Goal: Transaction & Acquisition: Purchase product/service

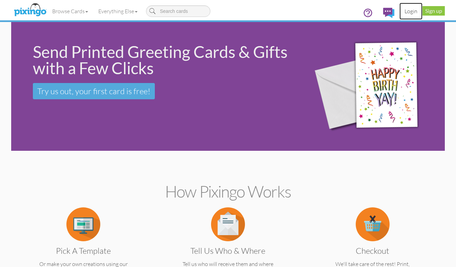
click at [411, 11] on link "Login" at bounding box center [410, 11] width 23 height 17
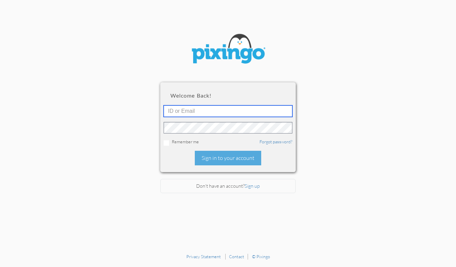
click at [192, 113] on input "text" at bounding box center [228, 111] width 129 height 12
type input "1644"
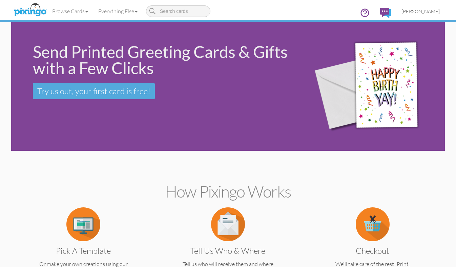
click at [419, 10] on span "[PERSON_NAME]" at bounding box center [420, 11] width 38 height 6
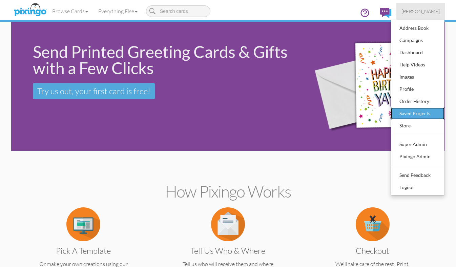
click at [401, 114] on div "Saved Projects" at bounding box center [418, 113] width 40 height 10
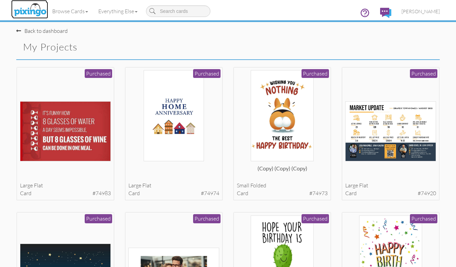
click at [27, 10] on img at bounding box center [30, 10] width 36 height 17
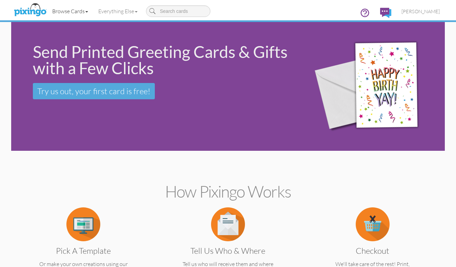
click at [59, 10] on link "Browse Cards" at bounding box center [70, 11] width 46 height 17
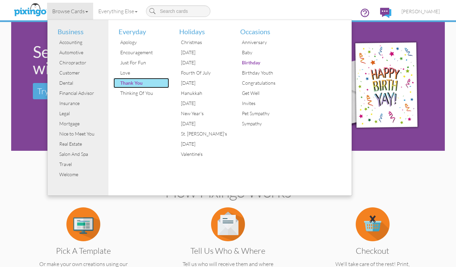
click at [124, 83] on div "Thank You" at bounding box center [144, 83] width 51 height 10
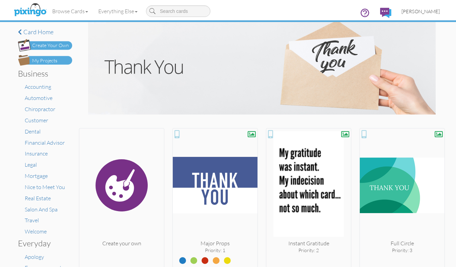
click at [424, 13] on span "[PERSON_NAME]" at bounding box center [420, 11] width 38 height 6
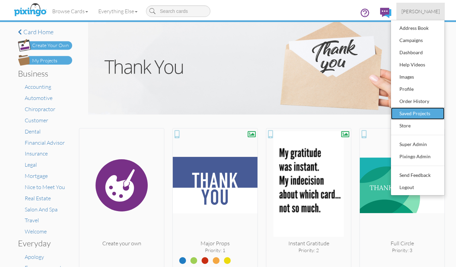
click at [418, 110] on div "Saved Projects" at bounding box center [418, 113] width 40 height 10
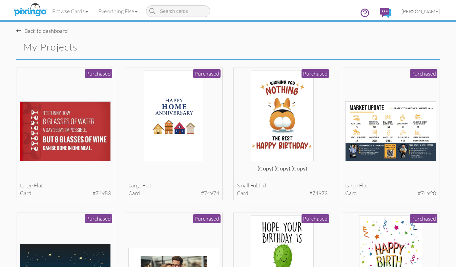
click at [434, 12] on span "[PERSON_NAME]" at bounding box center [420, 11] width 38 height 6
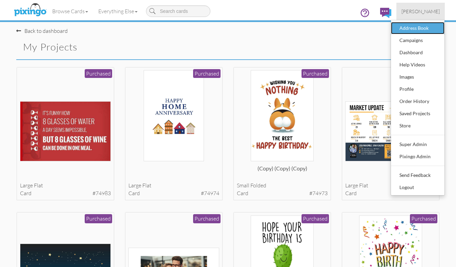
click at [416, 26] on div "Address Book" at bounding box center [418, 28] width 40 height 10
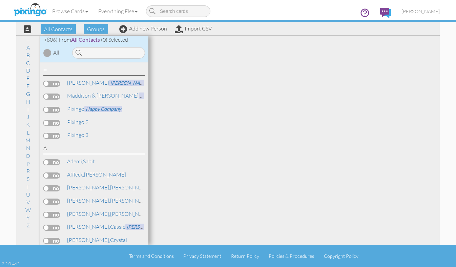
click at [56, 174] on label at bounding box center [51, 175] width 17 height 6
click at [0, 0] on input "checkbox" at bounding box center [0, 0] width 0 height 0
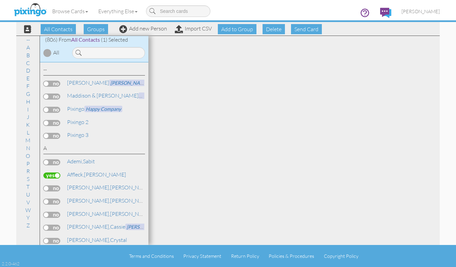
click at [55, 174] on label at bounding box center [51, 175] width 17 height 6
click at [0, 0] on input "checkbox" at bounding box center [0, 0] width 0 height 0
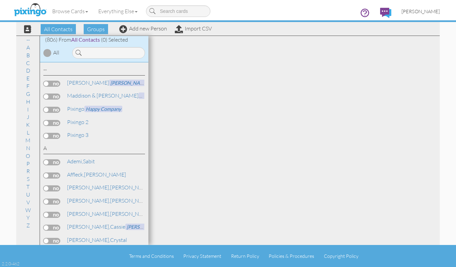
click at [415, 9] on span "[PERSON_NAME]" at bounding box center [420, 11] width 38 height 6
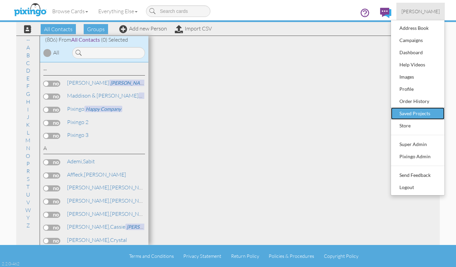
click at [394, 112] on link "Saved Projects" at bounding box center [418, 113] width 54 height 12
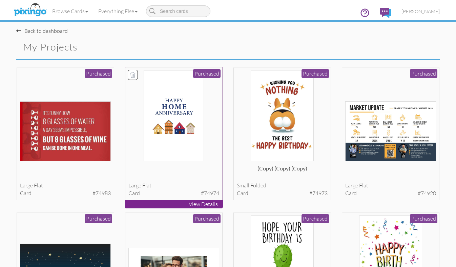
click at [165, 120] on img at bounding box center [174, 115] width 60 height 91
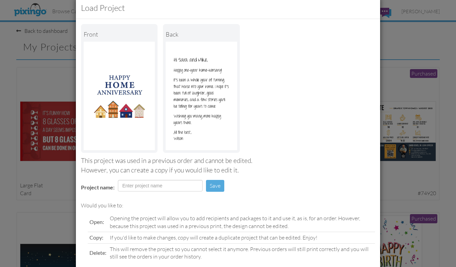
scroll to position [50, 0]
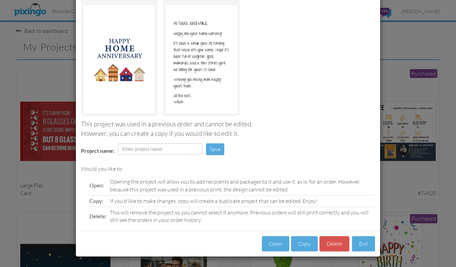
click at [346, 252] on div "Open Copy [GEOGRAPHIC_DATA] Exit" at bounding box center [228, 244] width 304 height 26
click at [270, 244] on button "Open" at bounding box center [275, 243] width 27 height 15
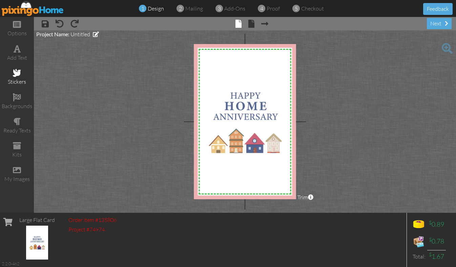
click at [19, 79] on div "stickers" at bounding box center [17, 82] width 34 height 8
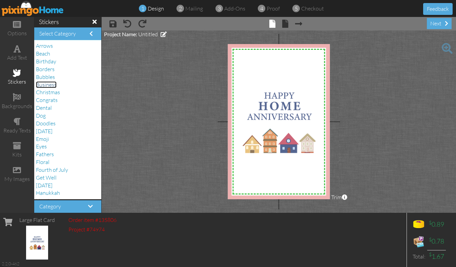
click at [52, 84] on span "Business" at bounding box center [46, 84] width 21 height 7
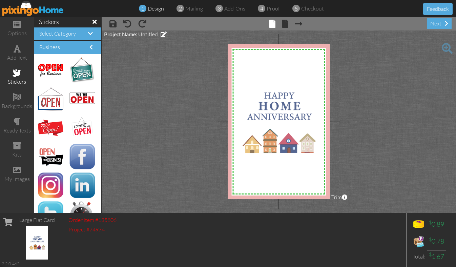
click at [33, 12] on img at bounding box center [33, 8] width 62 height 15
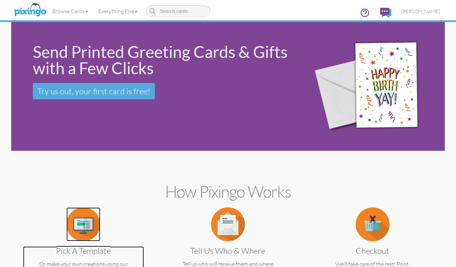
click at [89, 222] on img at bounding box center [83, 224] width 34 height 34
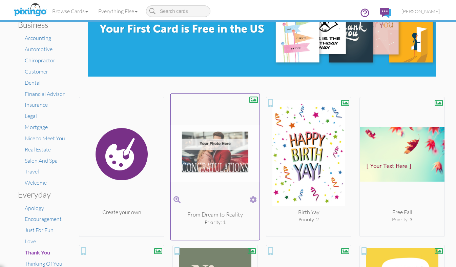
scroll to position [50, 0]
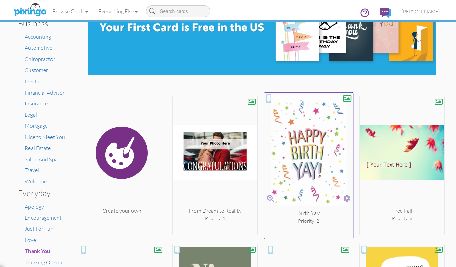
click at [298, 150] on img at bounding box center [308, 152] width 89 height 114
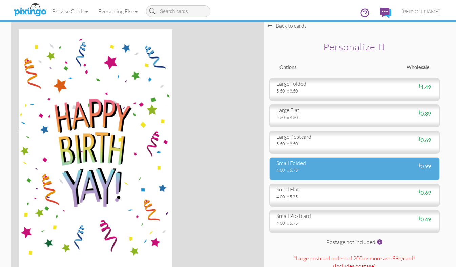
click at [293, 170] on div "4.00" x 5.75"" at bounding box center [312, 170] width 73 height 6
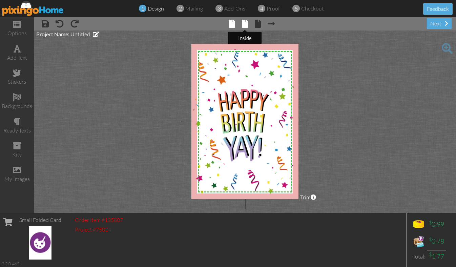
click at [244, 24] on span at bounding box center [245, 24] width 6 height 8
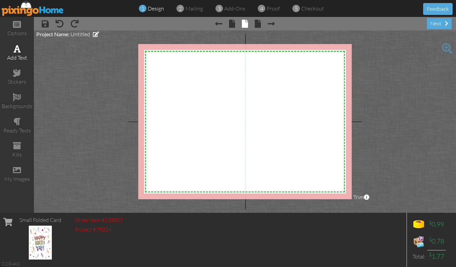
click at [22, 51] on div "add text" at bounding box center [17, 53] width 34 height 24
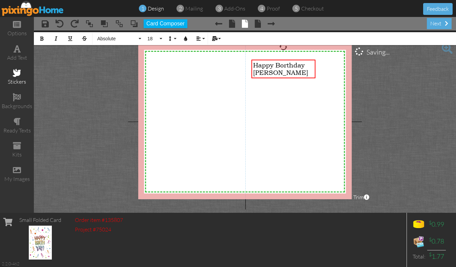
click at [17, 78] on div "stickers" at bounding box center [17, 82] width 34 height 8
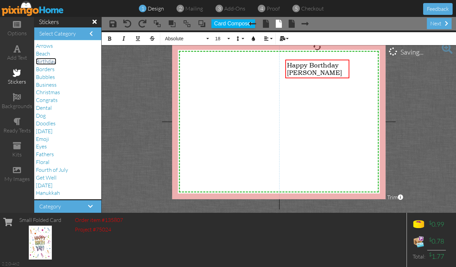
click at [52, 61] on span "Birthday" at bounding box center [46, 61] width 20 height 7
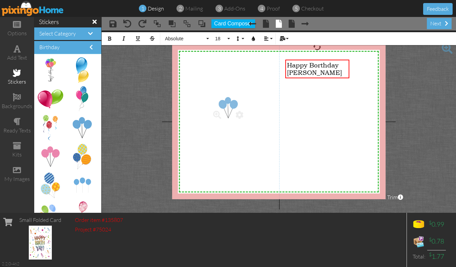
drag, startPoint x: 82, startPoint y: 123, endPoint x: 224, endPoint y: 103, distance: 143.3
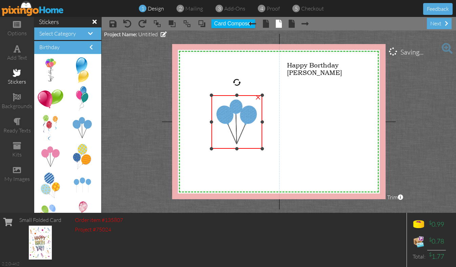
drag, startPoint x: 262, startPoint y: 148, endPoint x: 245, endPoint y: 139, distance: 19.6
click at [245, 139] on div "×" at bounding box center [236, 122] width 51 height 54
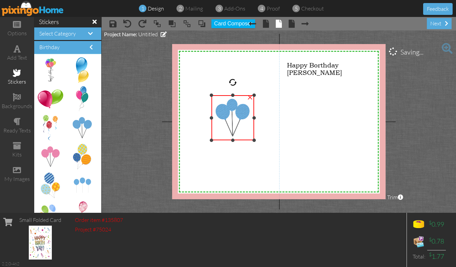
click at [233, 79] on div at bounding box center [233, 82] width 8 height 8
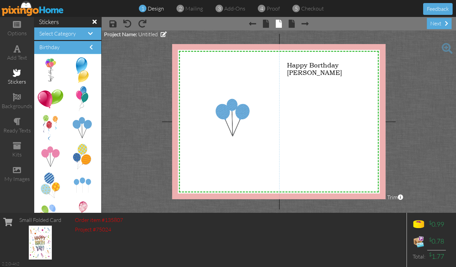
click at [22, 8] on img at bounding box center [33, 8] width 62 height 15
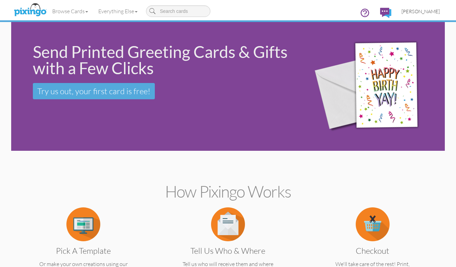
click at [430, 8] on span "[PERSON_NAME]" at bounding box center [420, 11] width 38 height 6
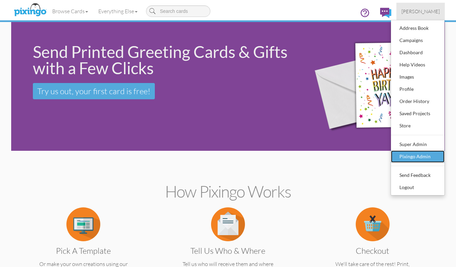
click at [416, 155] on div "Pixingo Admin" at bounding box center [418, 156] width 40 height 10
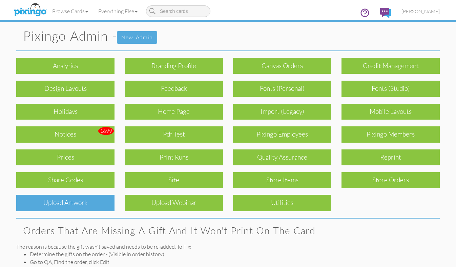
click at [64, 203] on div "Upload Artwork" at bounding box center [65, 203] width 98 height 16
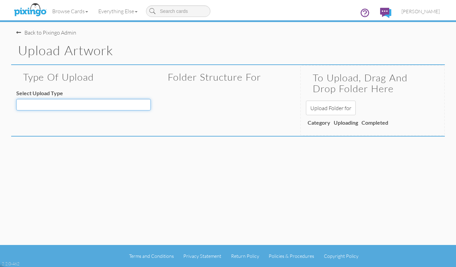
click at [148, 105] on select "Decoration - Backgrounds Decoration - Kits Decoration - Ready Texts Decoration …" at bounding box center [83, 105] width 134 height 12
select select "object:8261"
click at [16, 99] on select "Decoration - Backgrounds Decoration - Kits Decoration - Ready Texts Decoration …" at bounding box center [83, 105] width 134 height 12
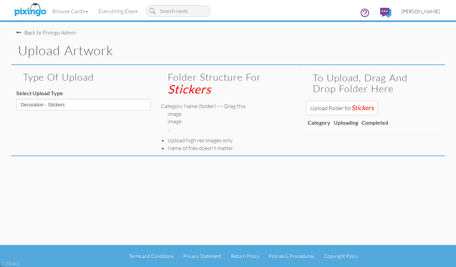
click at [416, 12] on span "[PERSON_NAME]" at bounding box center [420, 11] width 38 height 6
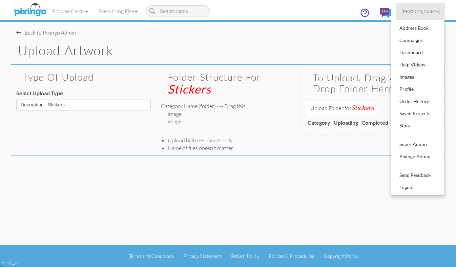
click at [341, 40] on div "Upload Artwork" at bounding box center [228, 51] width 434 height 28
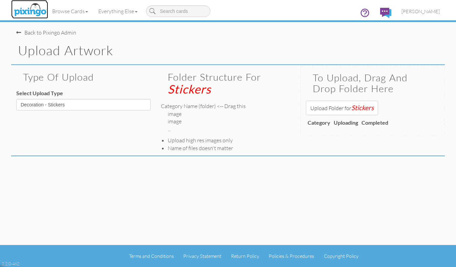
click at [28, 14] on img at bounding box center [30, 10] width 36 height 17
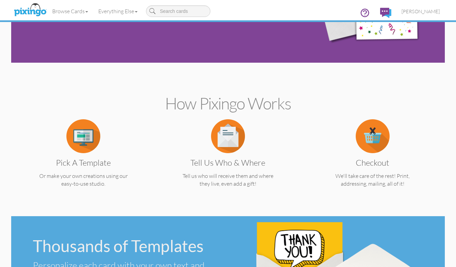
scroll to position [90, 0]
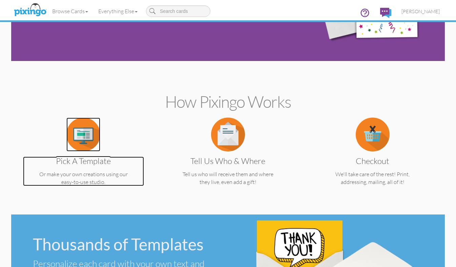
click at [85, 140] on img at bounding box center [83, 135] width 34 height 34
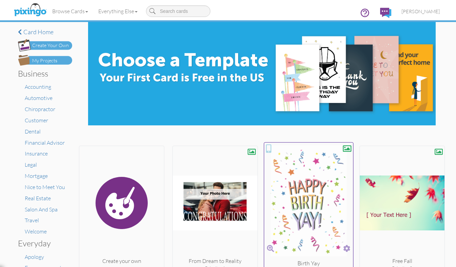
click at [290, 166] on img at bounding box center [308, 202] width 89 height 114
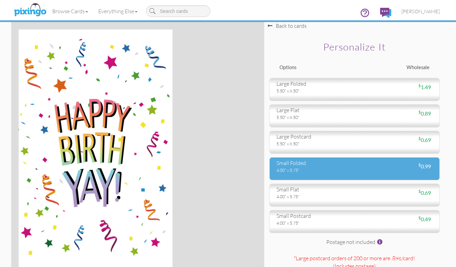
click at [292, 174] on div "small folded 4.00" x 5.75" $ 0.99" at bounding box center [354, 168] width 170 height 23
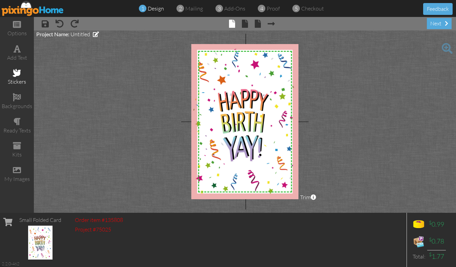
click at [10, 75] on div "stickers" at bounding box center [17, 77] width 34 height 24
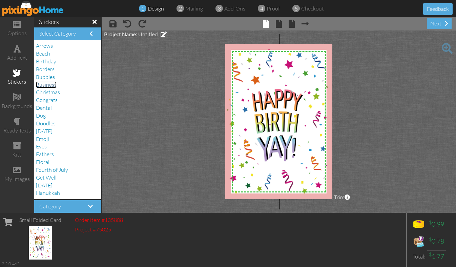
click at [46, 85] on span "Business" at bounding box center [46, 84] width 21 height 7
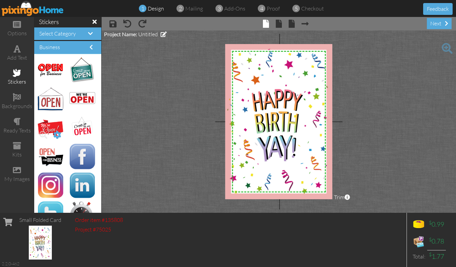
click at [57, 134] on span at bounding box center [57, 135] width 12 height 12
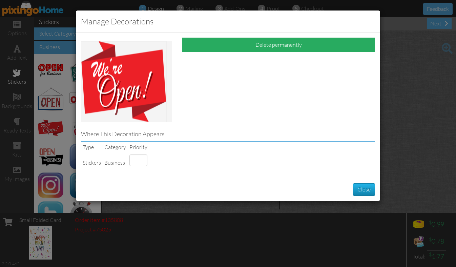
click at [239, 44] on div "Delete permanently" at bounding box center [278, 45] width 193 height 15
select select "number:5"
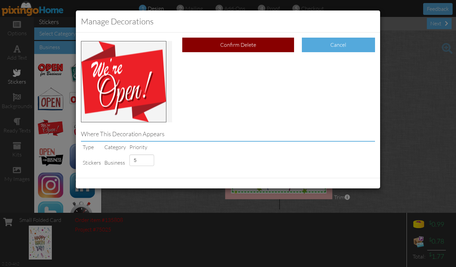
click at [239, 44] on div "Confirm Delete" at bounding box center [238, 45] width 112 height 15
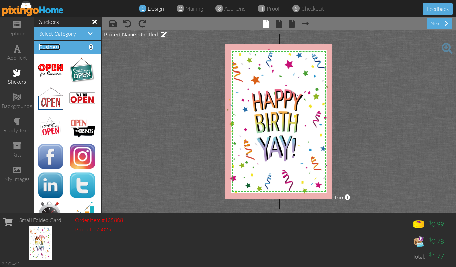
click at [92, 47] on span at bounding box center [90, 46] width 3 height 5
click at [91, 47] on span at bounding box center [90, 46] width 3 height 5
click at [91, 34] on span at bounding box center [90, 33] width 5 height 5
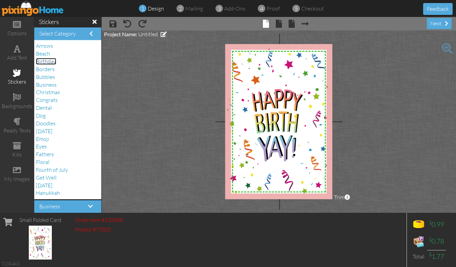
click at [47, 63] on span "Birthday" at bounding box center [46, 61] width 20 height 7
